Goal: Communication & Community: Answer question/provide support

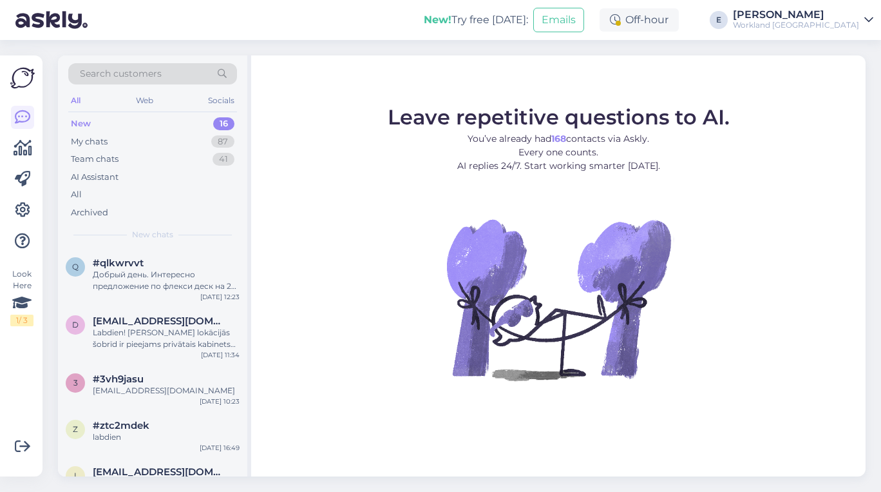
click at [125, 271] on div "Добрый день. Интересно предложение по флекси деск на 20 рабочих дней со скидкой…" at bounding box center [166, 280] width 147 height 23
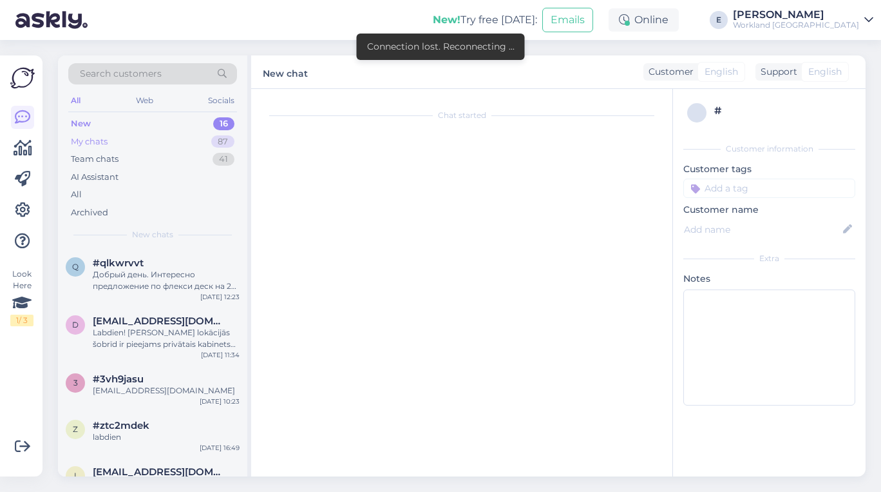
click at [145, 133] on div "My chats 87" at bounding box center [152, 142] width 169 height 18
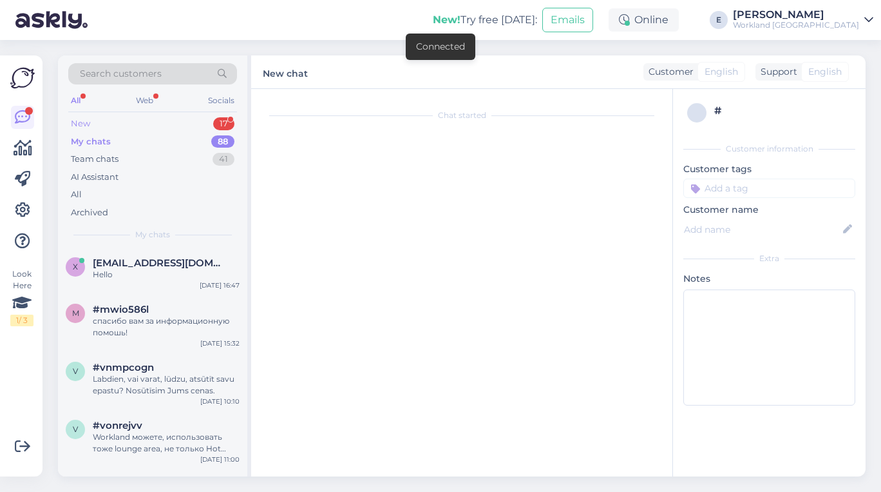
click at [136, 116] on div "New 17" at bounding box center [152, 124] width 169 height 18
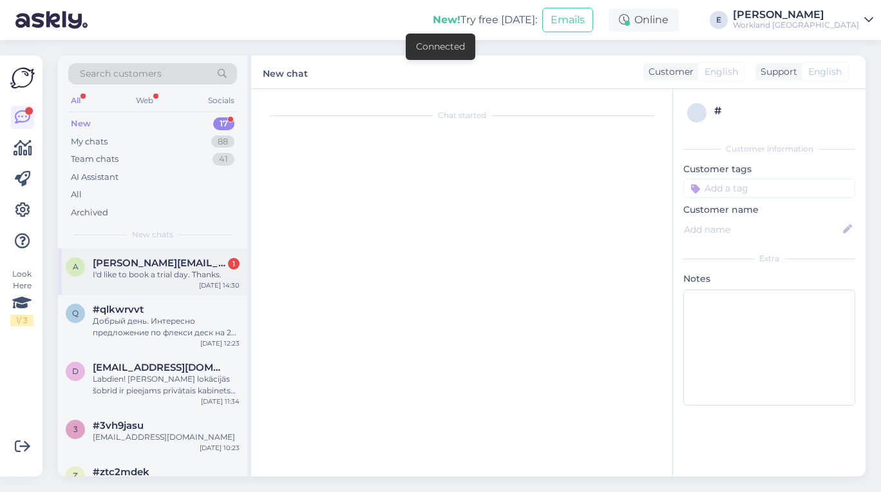
click at [167, 278] on div "a [PERSON_NAME][EMAIL_ADDRESS][DOMAIN_NAME] 1 I'd like to book a trial day. Tha…" at bounding box center [152, 271] width 189 height 46
click at [166, 277] on div "I'd like to book a trial day. Thanks." at bounding box center [166, 275] width 147 height 12
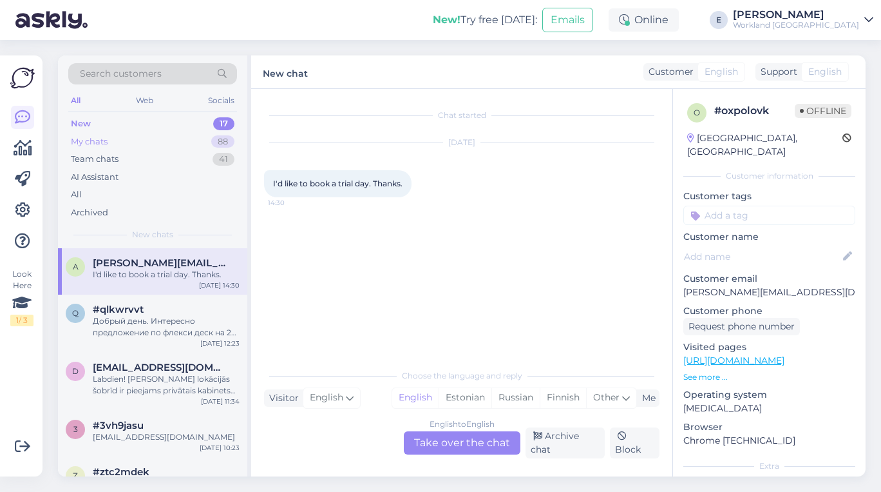
click at [177, 140] on div "My chats 88" at bounding box center [152, 142] width 169 height 18
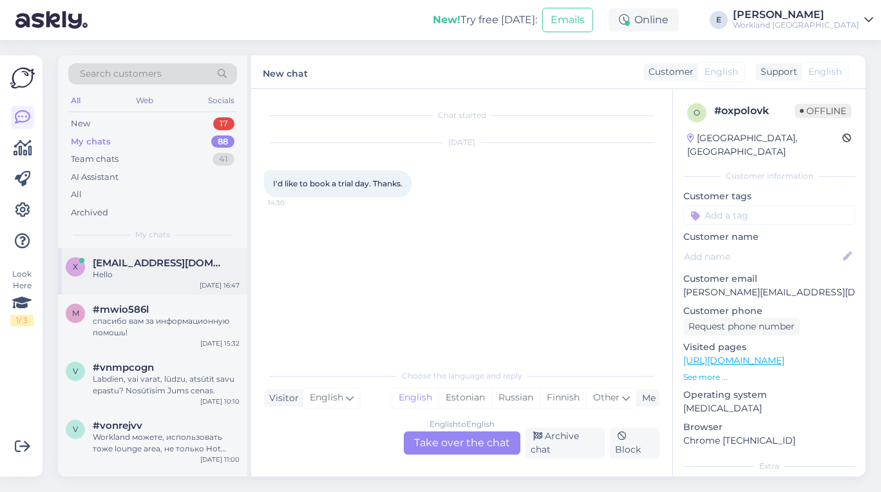
click at [144, 261] on span "[EMAIL_ADDRESS][DOMAIN_NAME]" at bounding box center [160, 263] width 134 height 12
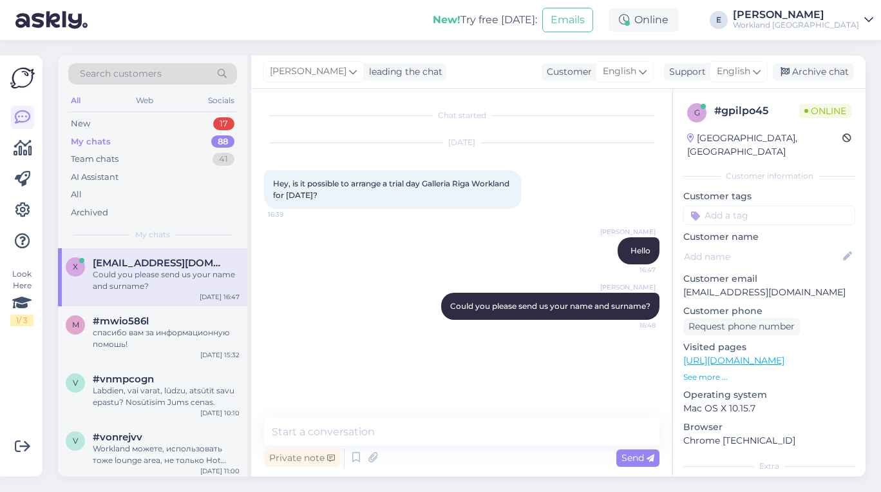
click at [722, 285] on p "[EMAIL_ADDRESS][DOMAIN_NAME]" at bounding box center [769, 292] width 172 height 14
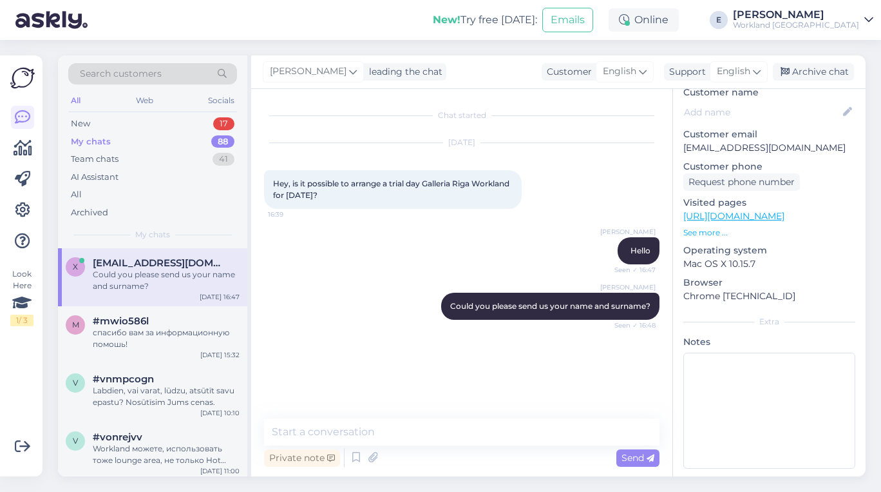
scroll to position [144, 0]
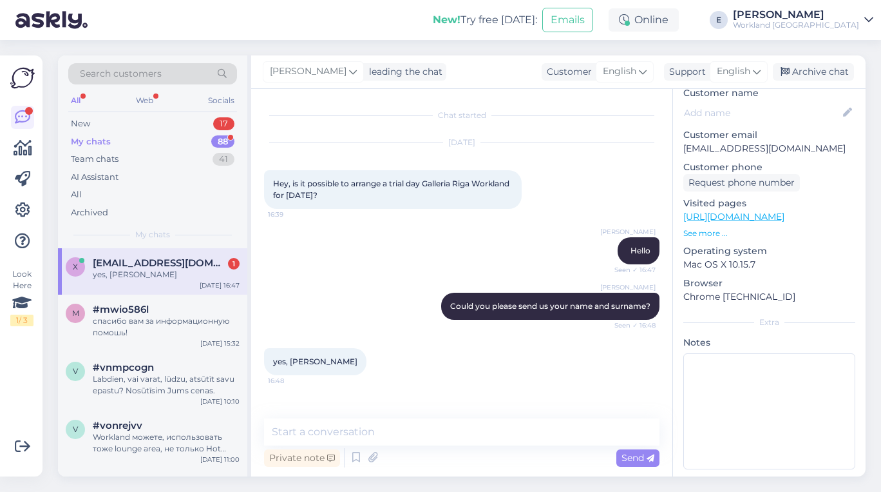
drag, startPoint x: 290, startPoint y: 361, endPoint x: 363, endPoint y: 358, distance: 73.5
click at [358, 359] on span "yes, [PERSON_NAME]" at bounding box center [315, 361] width 84 height 10
copy span "[PERSON_NAME]"
click at [324, 236] on div "[PERSON_NAME] Hello Seen ✓ 16:47" at bounding box center [462, 250] width 396 height 55
click at [149, 315] on div "спасибо вам за информационную помошь!" at bounding box center [166, 326] width 147 height 23
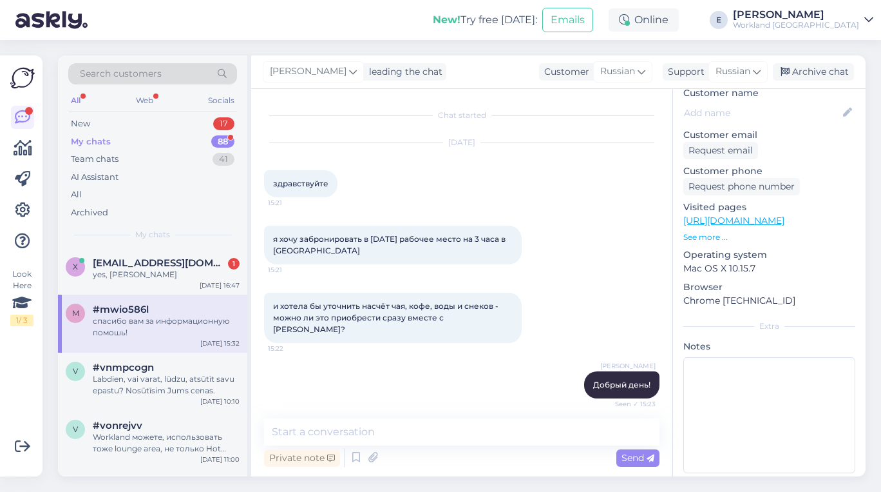
scroll to position [3097, 0]
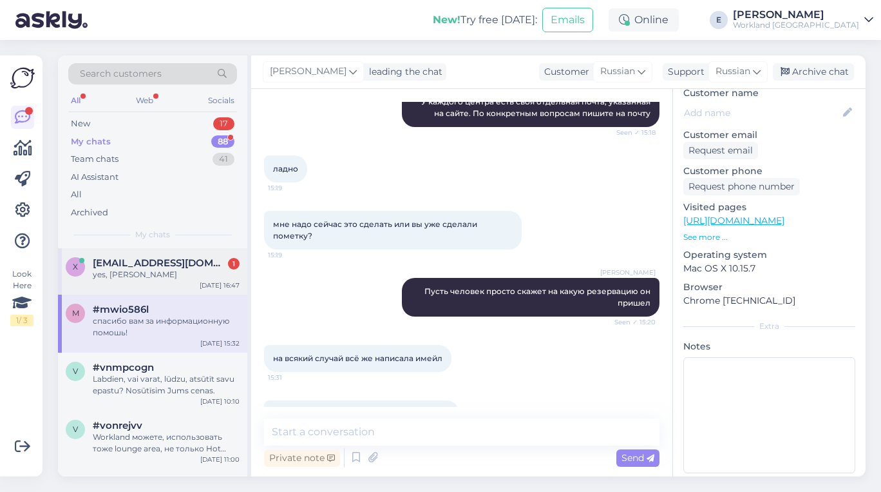
click at [152, 251] on div "x [EMAIL_ADDRESS][DOMAIN_NAME] 1 yes, [PERSON_NAME] [DATE] 16:47" at bounding box center [152, 271] width 189 height 46
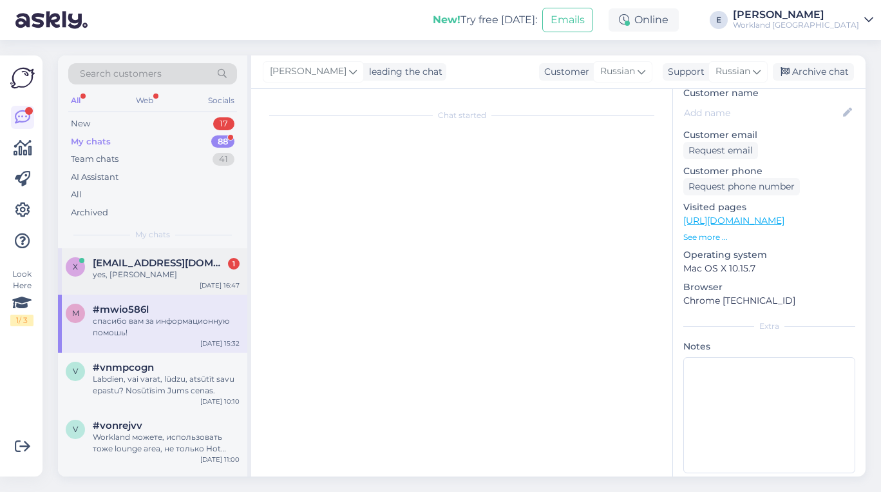
scroll to position [0, 0]
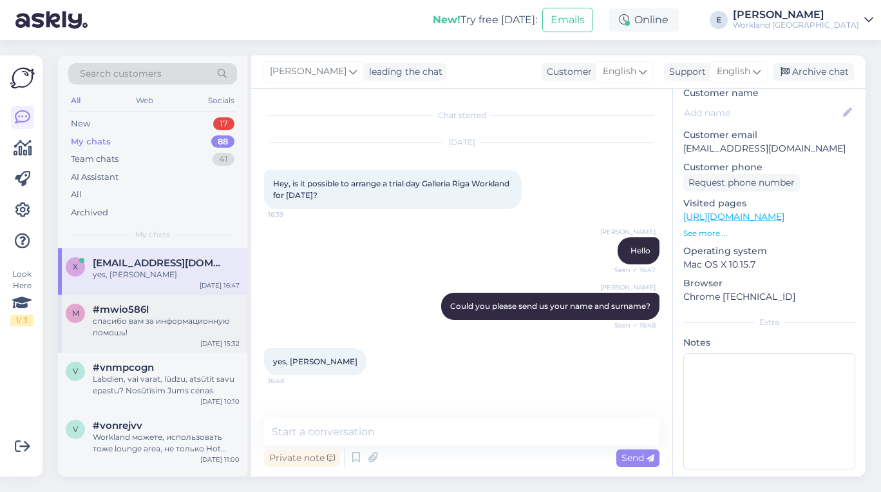
click at [144, 307] on span "#mwio586l" at bounding box center [121, 309] width 56 height 12
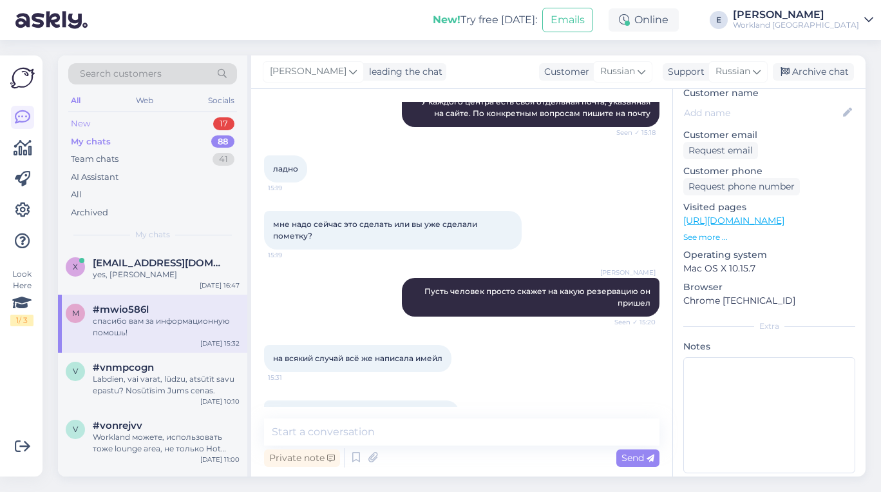
click at [160, 125] on div "New 17" at bounding box center [152, 124] width 169 height 18
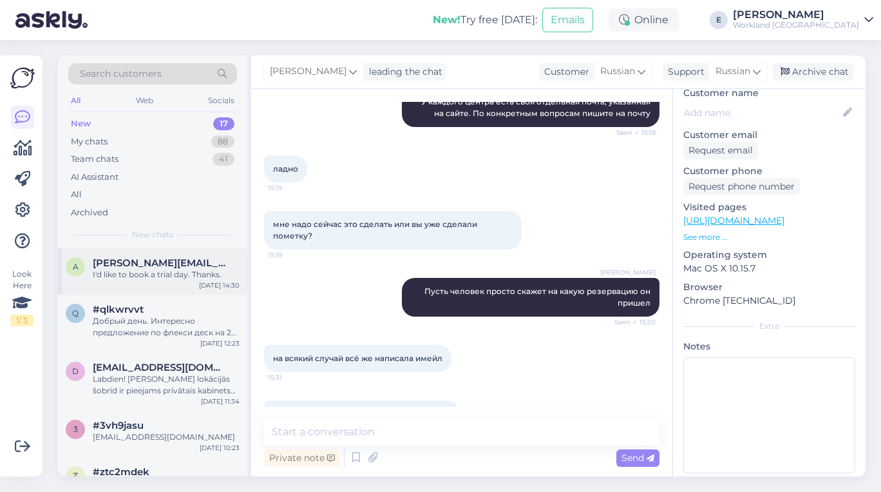
click at [166, 269] on div "I'd like to book a trial day. Thanks." at bounding box center [166, 275] width 147 height 12
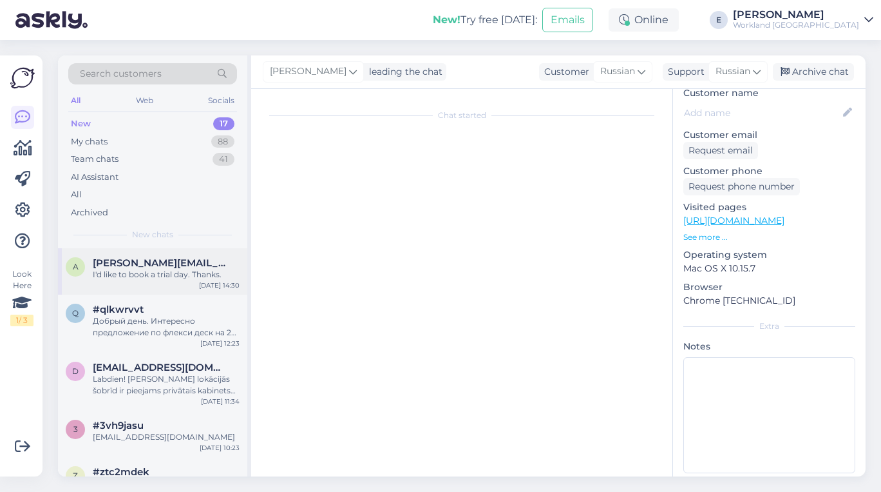
scroll to position [0, 0]
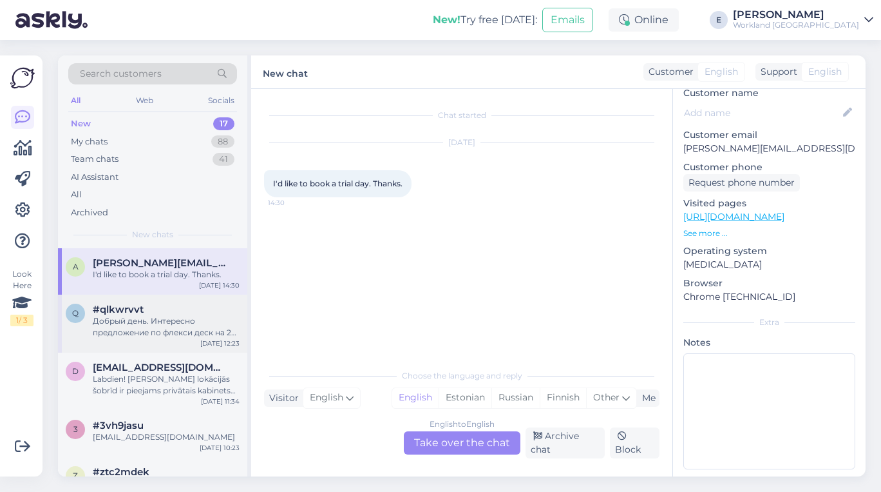
click at [138, 323] on div "Добрый день. Интересно предложение по флекси деск на 20 рабочих дней со скидкой…" at bounding box center [166, 326] width 147 height 23
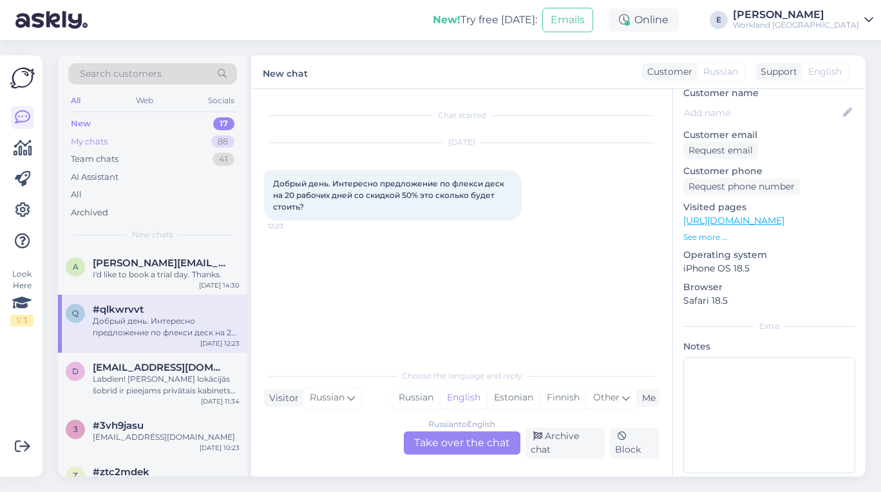
click at [174, 138] on div "My chats 88" at bounding box center [152, 142] width 169 height 18
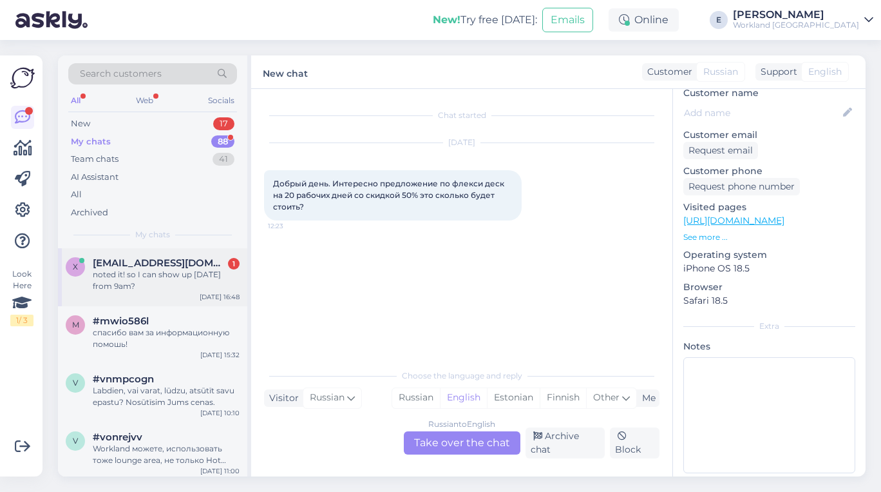
click at [145, 278] on div "noted it! so I can show up [DATE] from 9am?" at bounding box center [166, 280] width 147 height 23
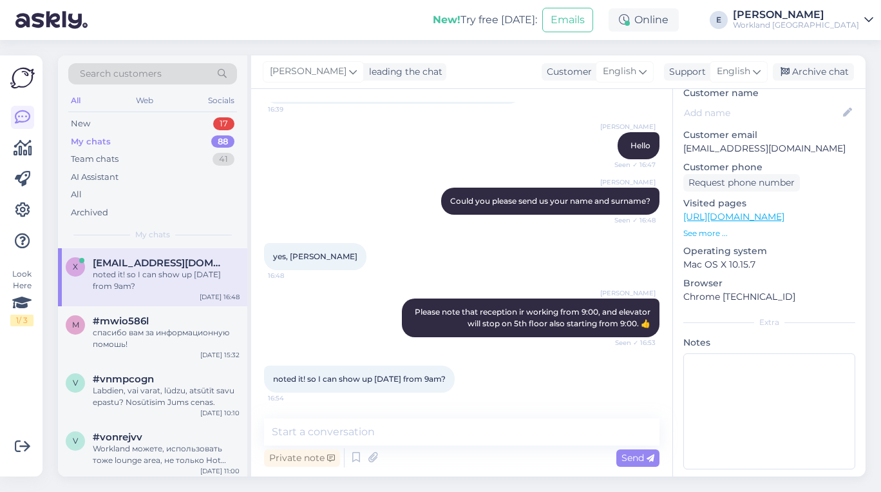
scroll to position [160, 0]
